Goal: Information Seeking & Learning: Understand process/instructions

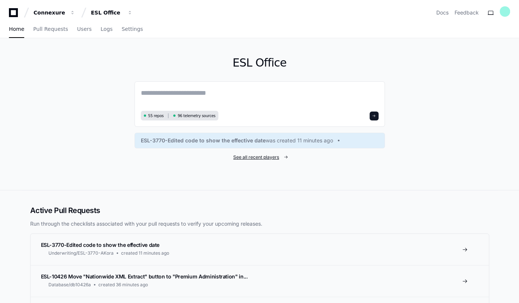
click at [245, 155] on span "See all recent players" at bounding box center [256, 158] width 46 height 6
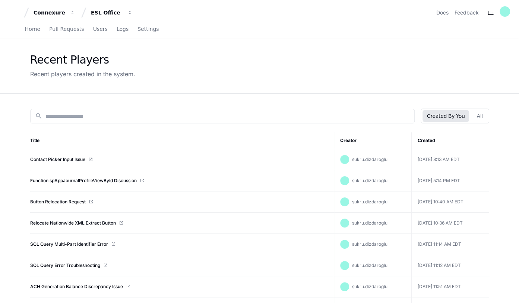
scroll to position [67, 0]
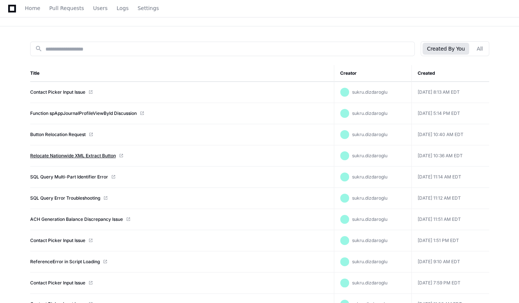
click at [74, 155] on link "Relocate Nationwide XML Extract Button" at bounding box center [73, 156] width 86 height 6
click at [66, 155] on link "Relocate Nationwide XML Extract Button" at bounding box center [73, 156] width 86 height 6
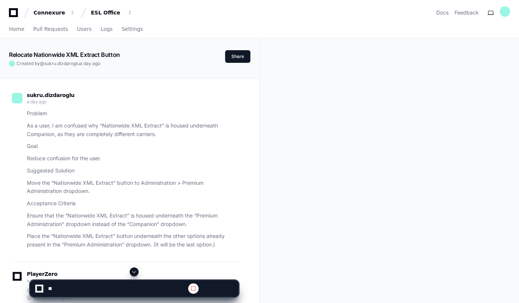
click at [134, 275] on span at bounding box center [134, 272] width 6 height 6
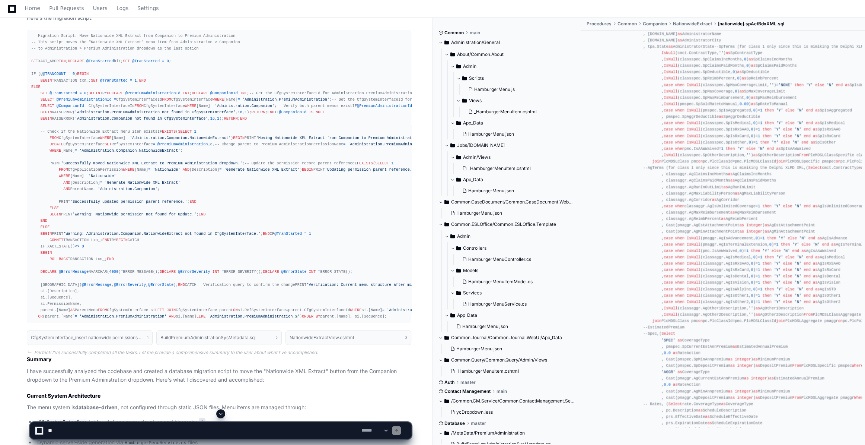
scroll to position [1050, 0]
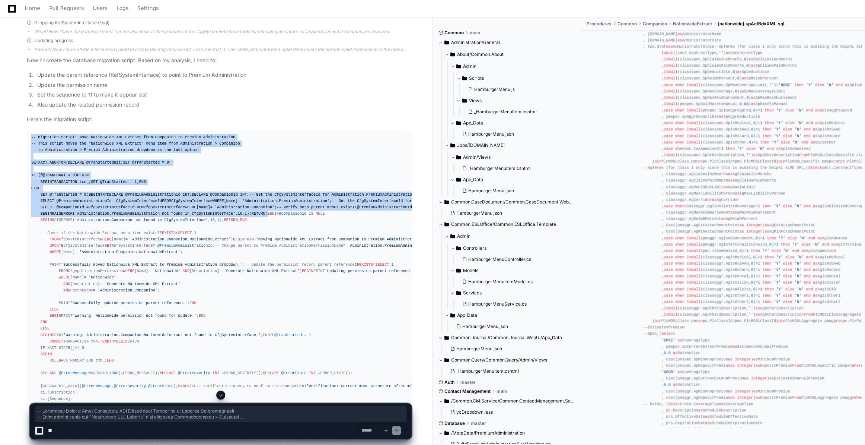
drag, startPoint x: 30, startPoint y: 137, endPoint x: 22, endPoint y: 354, distance: 216.8
click at [123, 303] on pre "-- Migration Script: Move Nationwide XML Extract from Companion to Premium Admi…" at bounding box center [219, 277] width 385 height 293
click at [63, 157] on div "-- Migration Script: Move Nationwide XML Extract from Companion to Premium Admi…" at bounding box center [219, 277] width 376 height 287
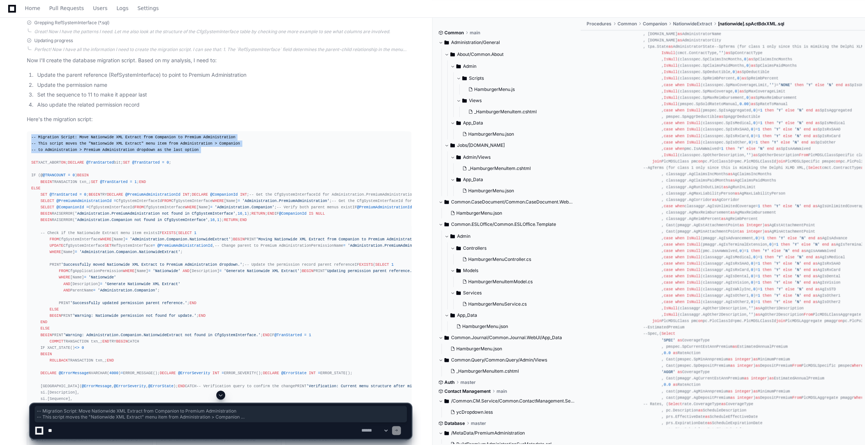
drag, startPoint x: 30, startPoint y: 137, endPoint x: 82, endPoint y: 155, distance: 54.8
click at [82, 155] on pre "-- Migration Script: Move Nationwide XML Extract from Companion to Premium Admi…" at bounding box center [219, 277] width 385 height 293
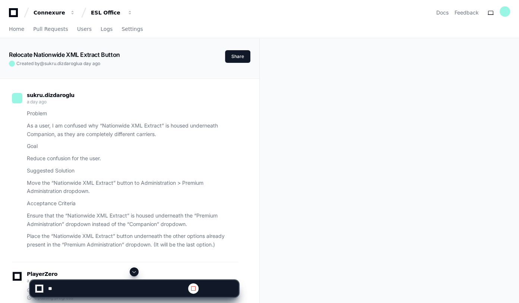
click at [136, 272] on span at bounding box center [134, 272] width 6 height 6
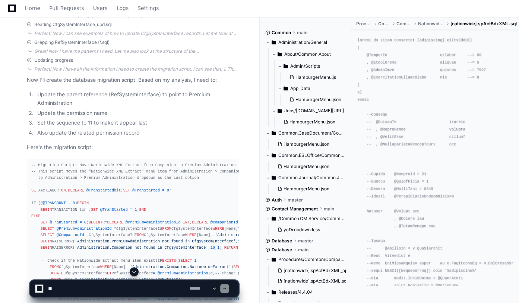
scroll to position [1225, 0]
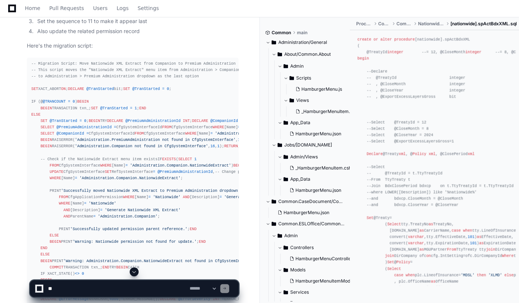
click at [487, 23] on span "[nationwide].spActBdxXML.sql" at bounding box center [483, 24] width 66 height 6
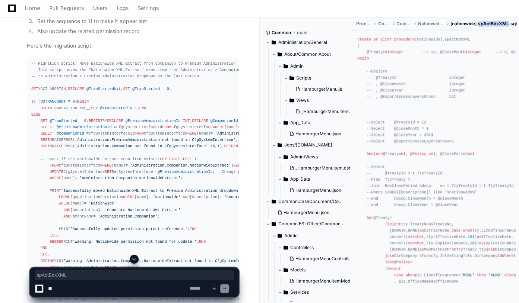
click at [480, 23] on span "[nationwide].spActBdxXML.sql" at bounding box center [483, 24] width 66 height 6
drag, startPoint x: 441, startPoint y: 40, endPoint x: 466, endPoint y: 39, distance: 25.7
copy div "spActBdxXML"
